Goal: Task Accomplishment & Management: Manage account settings

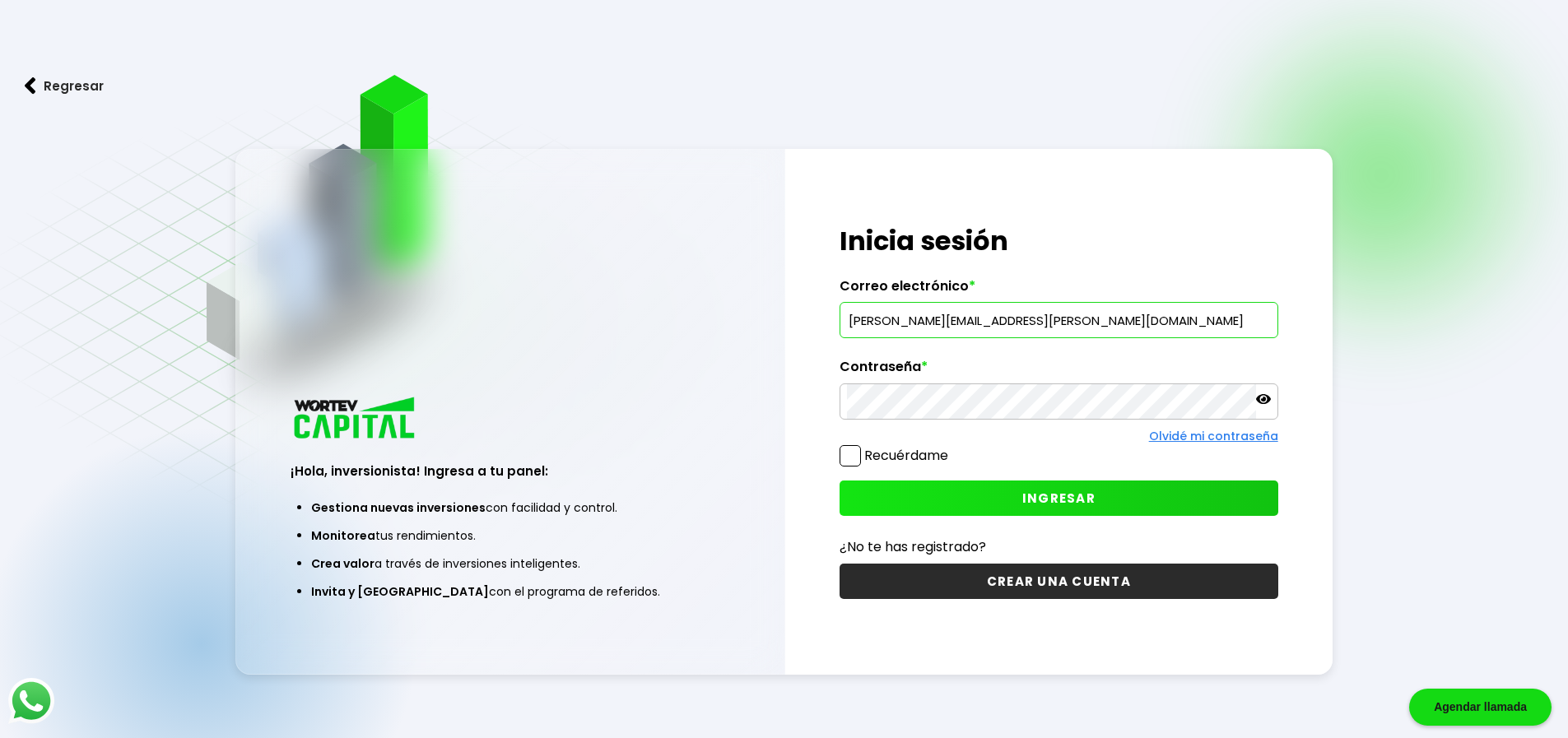
type input "[PERSON_NAME][EMAIL_ADDRESS][PERSON_NAME][DOMAIN_NAME]"
click at [1091, 494] on span "INGRESAR" at bounding box center [1059, 498] width 73 height 17
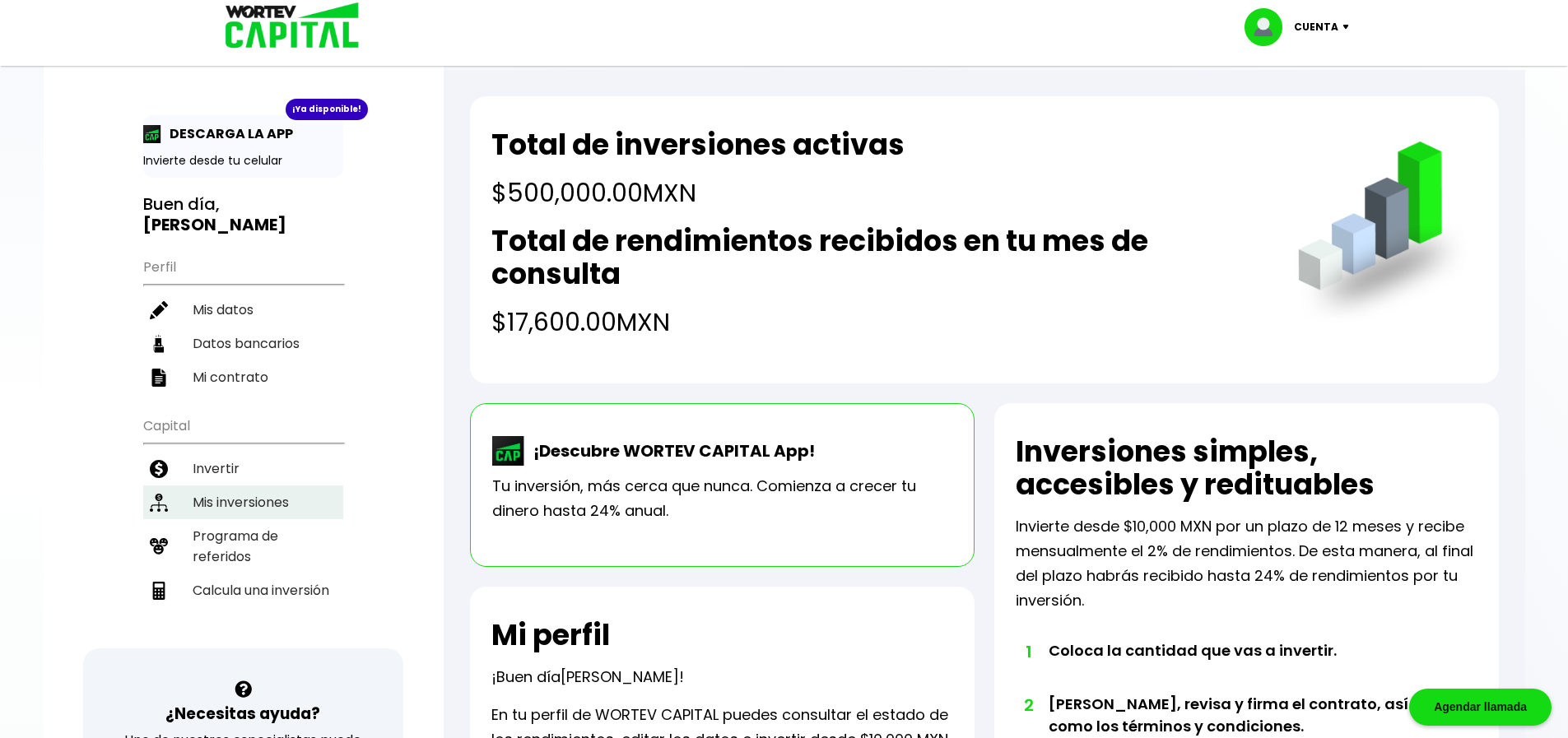
click at [264, 486] on li "Mis inversiones" at bounding box center [243, 503] width 200 height 34
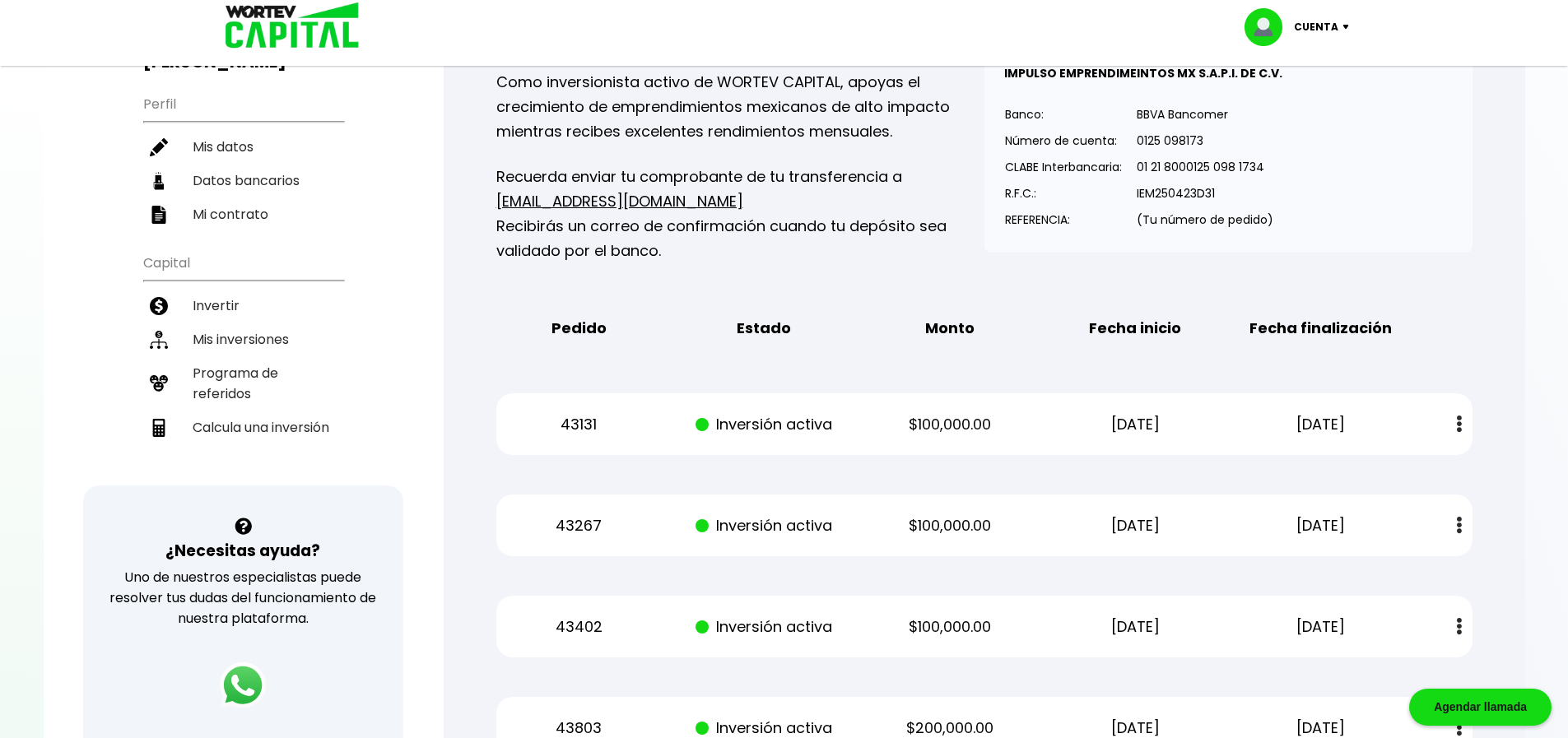
scroll to position [330, 0]
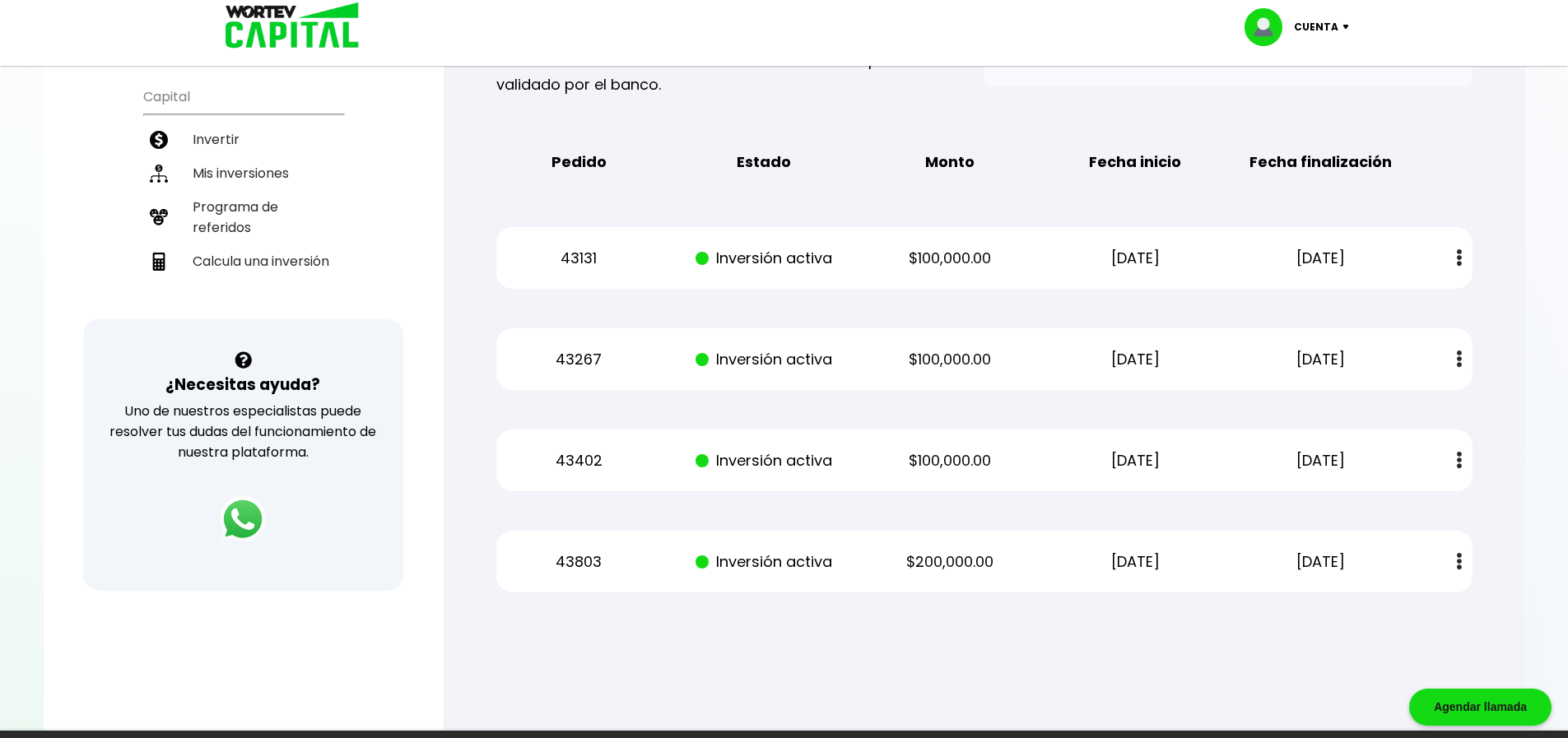
click at [1349, 25] on img at bounding box center [1349, 28] width 22 height 5
click at [1297, 110] on li "Cerrar sesión" at bounding box center [1298, 110] width 131 height 34
